Goal: Use online tool/utility

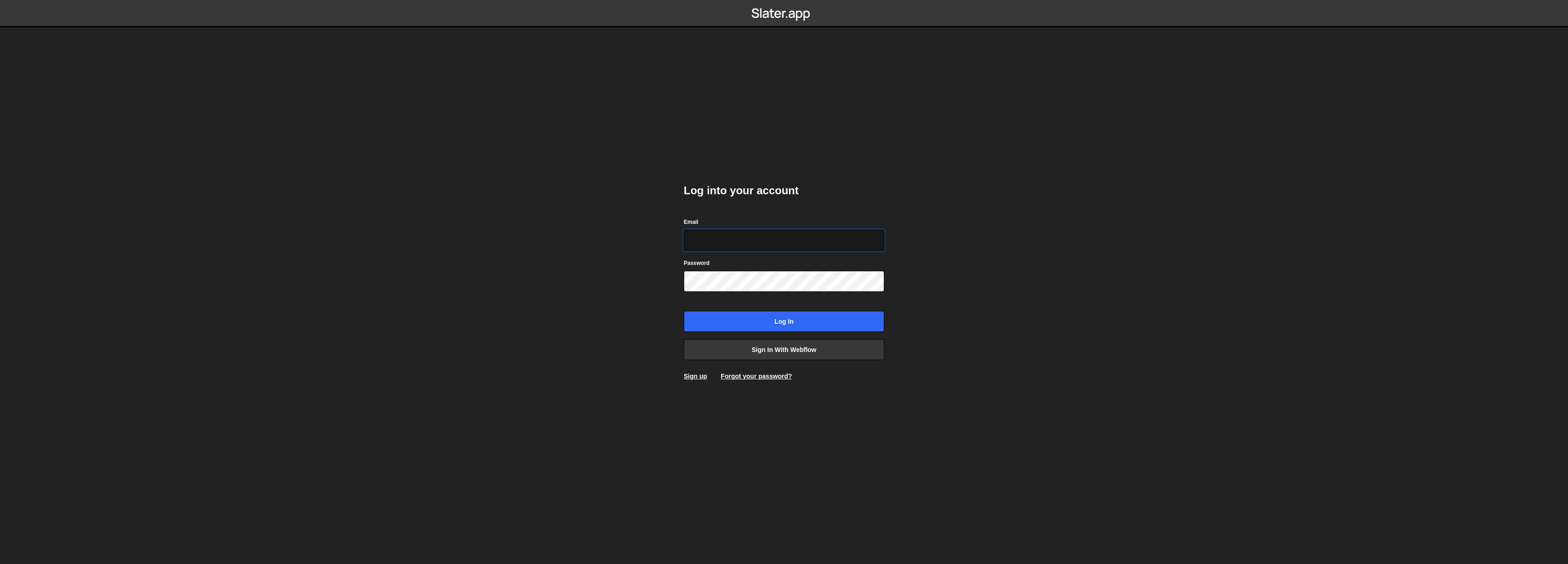
type input "info@overflow.nl"
click at [782, 324] on input "Log in" at bounding box center [783, 322] width 200 height 21
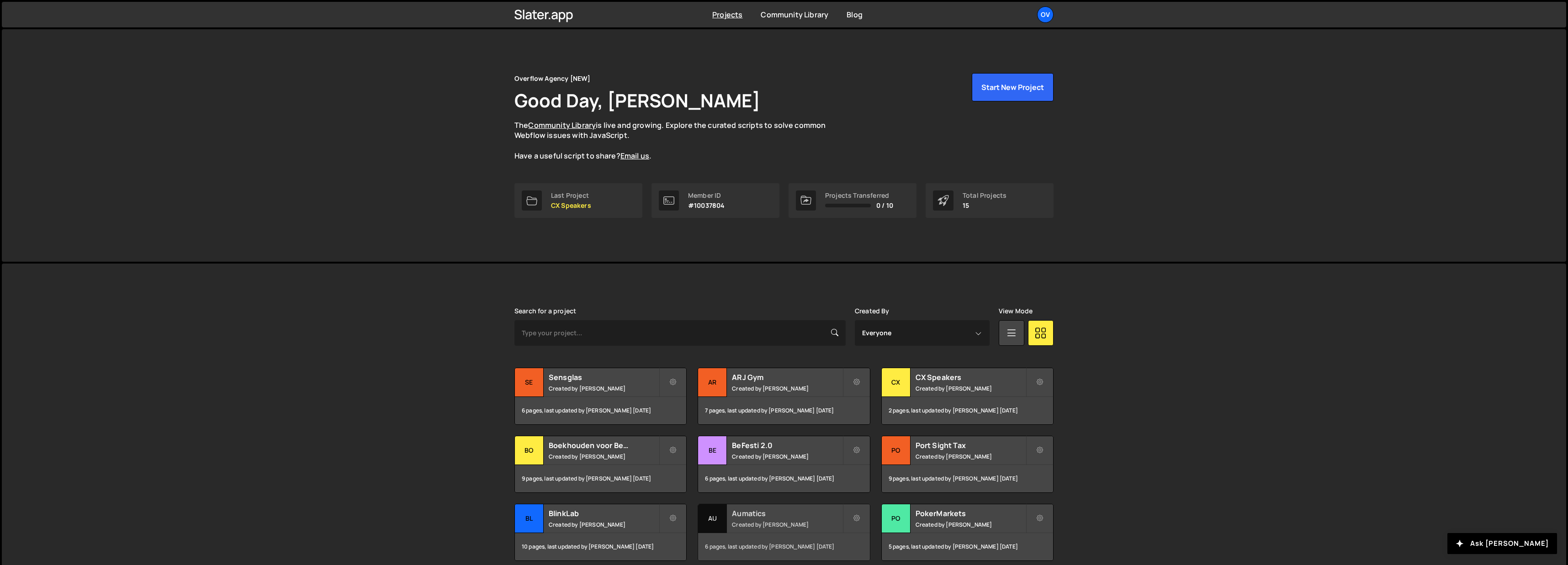
click at [763, 514] on h2 "Aumatics" at bounding box center [787, 513] width 110 height 10
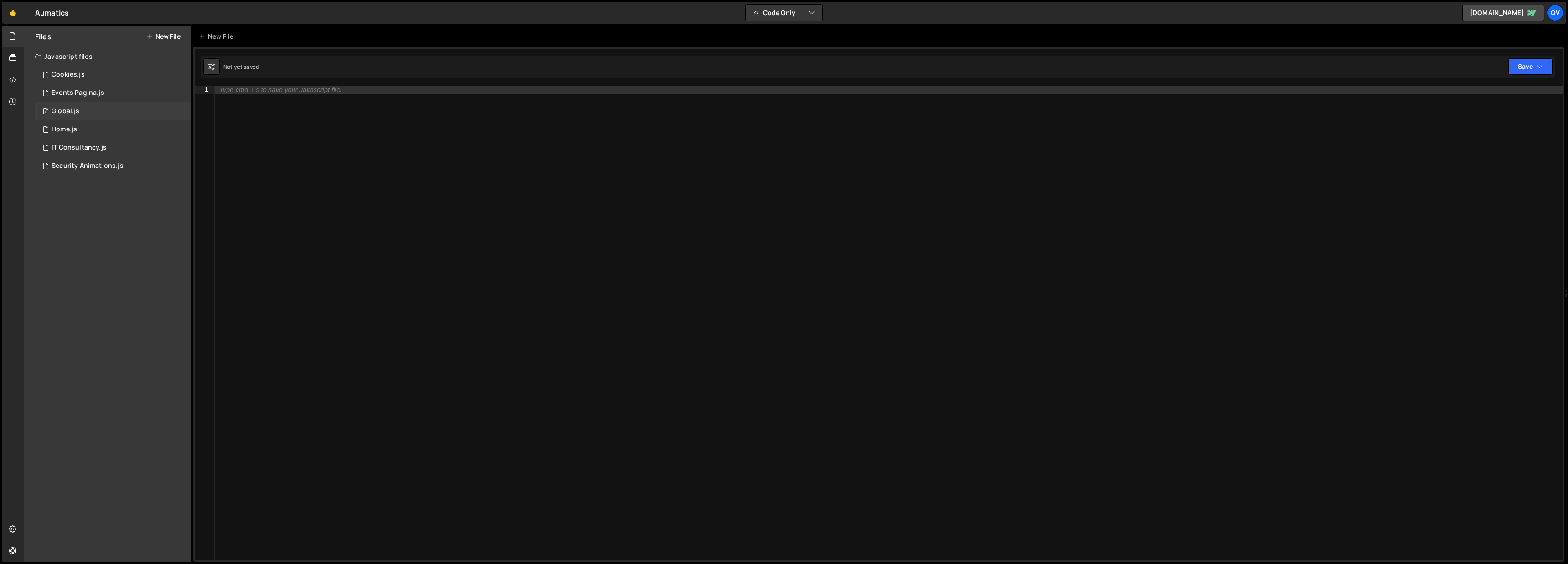
click at [100, 113] on div "1 Global.js 0" at bounding box center [113, 111] width 156 height 18
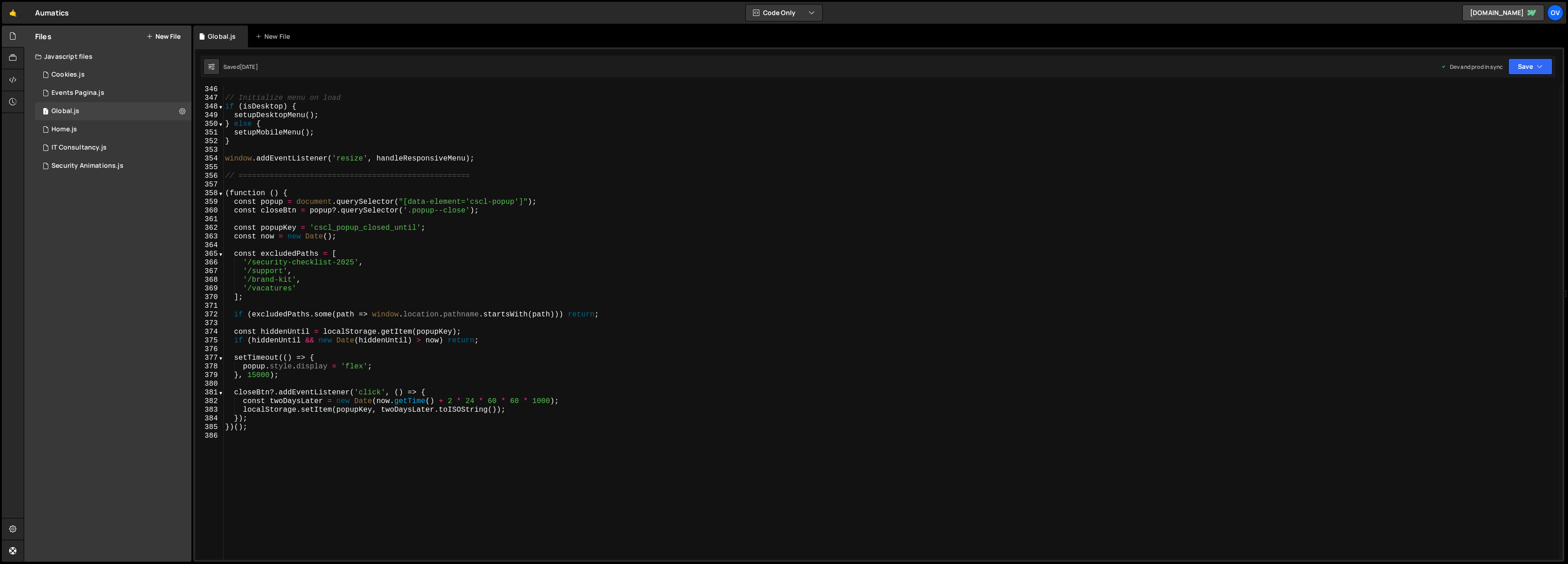
scroll to position [2990, 0]
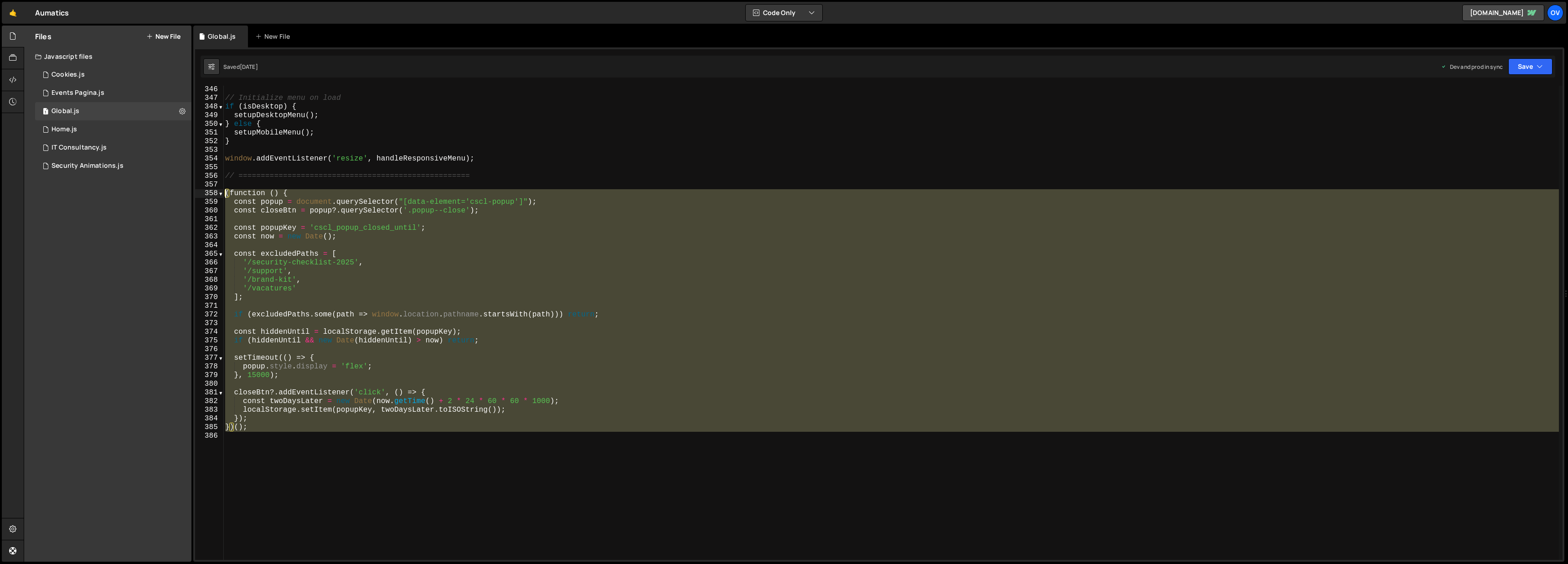
drag, startPoint x: 276, startPoint y: 431, endPoint x: 197, endPoint y: 189, distance: 254.6
click at [197, 189] on div "346 347 348 349 350 351 352 353 354 355 356 357 358 359 360 361 362 363 364 365…" at bounding box center [879, 323] width 1368 height 474
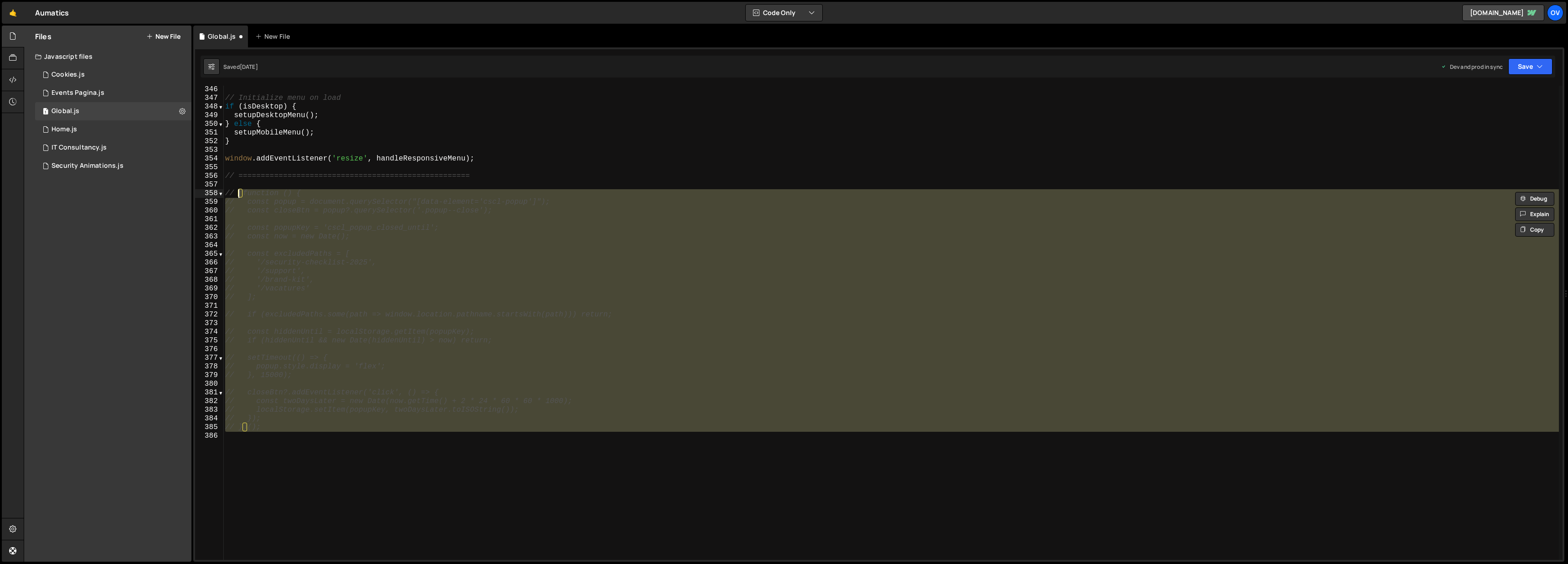
type textarea "// (function () {"
